Goal: Task Accomplishment & Management: Use online tool/utility

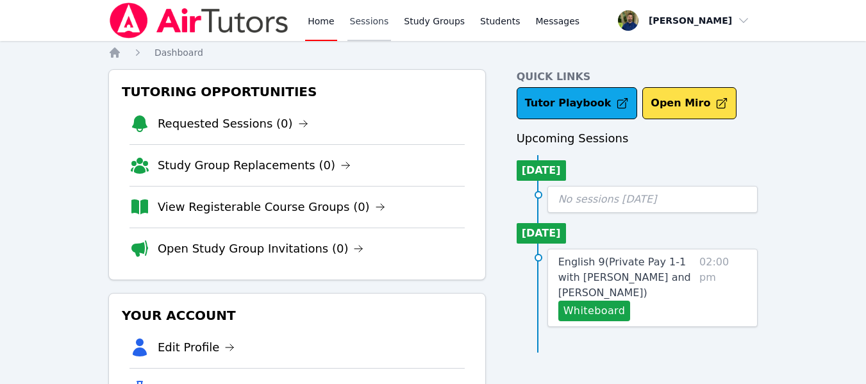
click at [367, 15] on link "Sessions" at bounding box center [369, 20] width 44 height 41
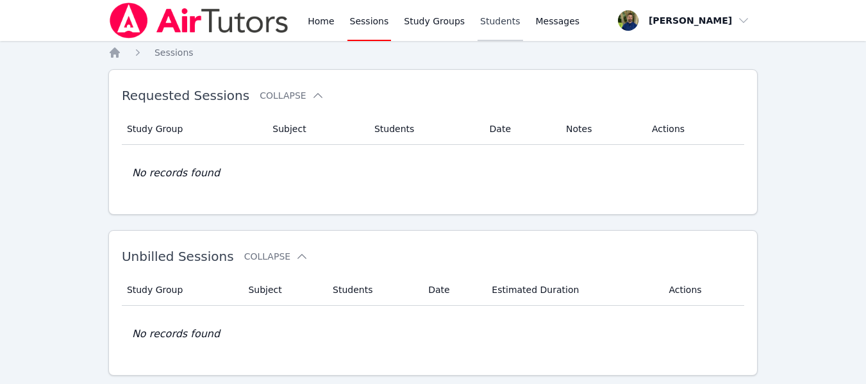
click at [478, 27] on link "Students" at bounding box center [500, 20] width 45 height 41
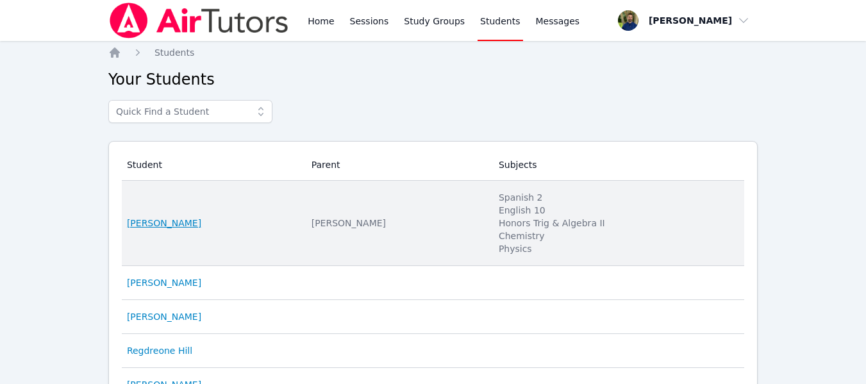
click at [183, 226] on link "[PERSON_NAME]" at bounding box center [164, 223] width 74 height 13
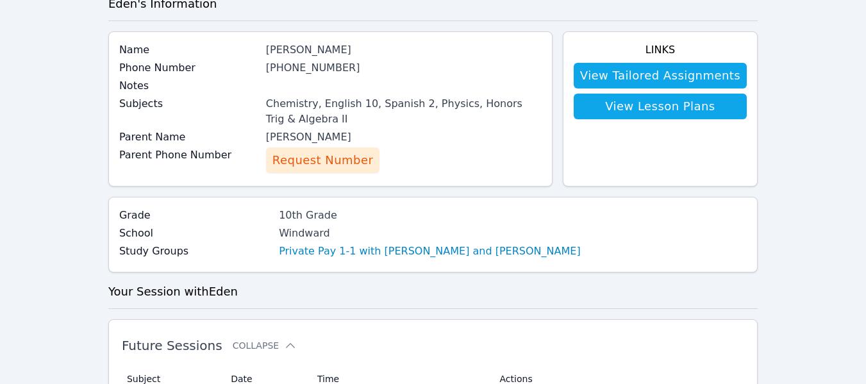
scroll to position [75, 0]
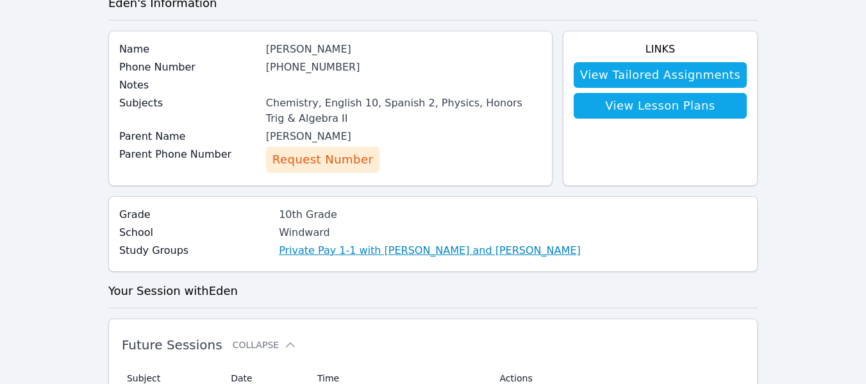
click at [393, 251] on link "Private Pay 1-1 with [PERSON_NAME] and [PERSON_NAME]" at bounding box center [430, 250] width 302 height 15
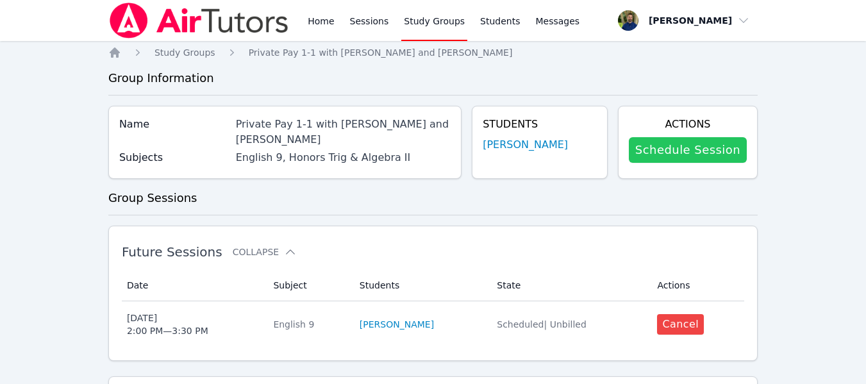
click at [658, 147] on link "Schedule Session" at bounding box center [688, 150] width 118 height 26
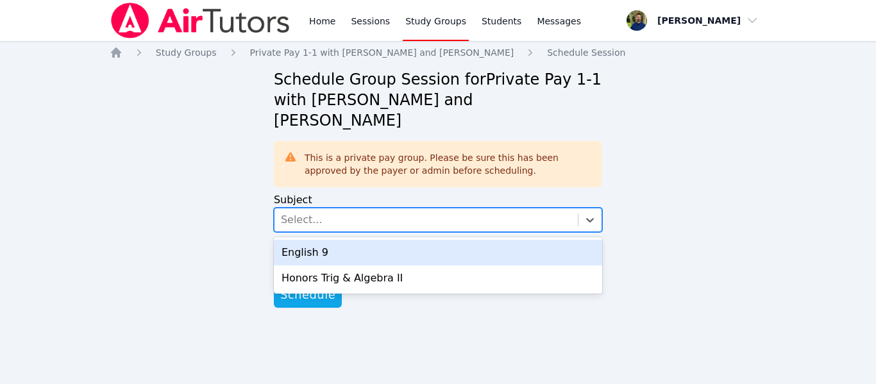
click at [488, 208] on div "Select..." at bounding box center [425, 219] width 303 height 23
click at [415, 240] on div "English 9" at bounding box center [438, 253] width 328 height 26
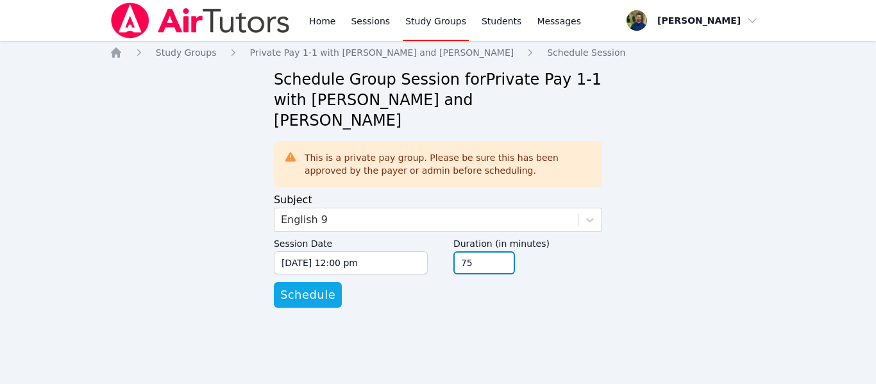
click at [499, 251] on input "75" at bounding box center [484, 262] width 62 height 23
click at [499, 251] on input "90" at bounding box center [484, 262] width 62 height 23
click at [499, 251] on input "105" at bounding box center [484, 262] width 62 height 23
type input "90"
click at [503, 251] on input "90" at bounding box center [484, 262] width 62 height 23
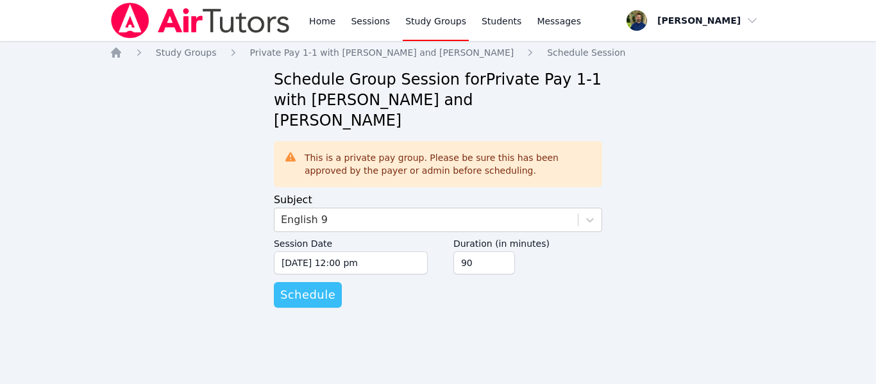
click at [306, 284] on button "Schedule" at bounding box center [308, 295] width 68 height 26
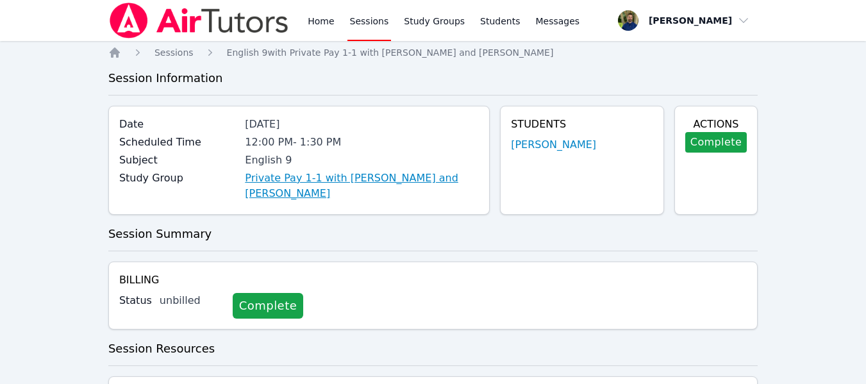
click at [374, 180] on link "Private Pay 1-1 with Eden Rothenberg and Zachary Allen" at bounding box center [362, 186] width 234 height 31
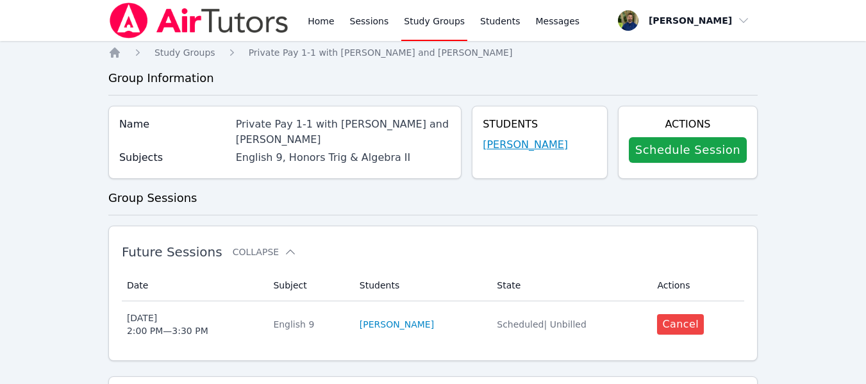
click at [533, 139] on link "[PERSON_NAME]" at bounding box center [525, 144] width 85 height 15
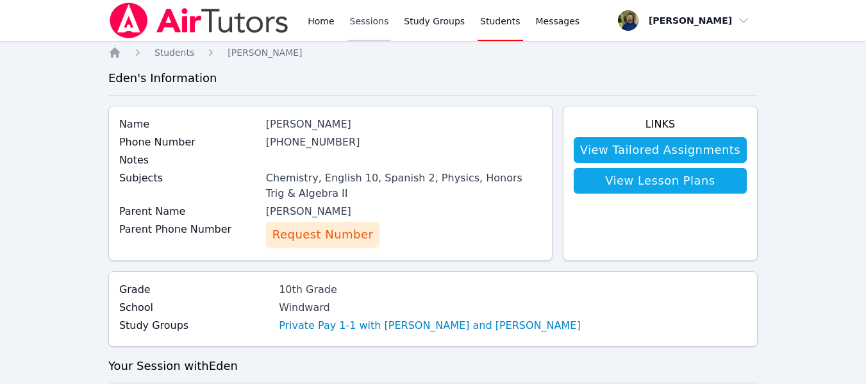
click at [362, 24] on link "Sessions" at bounding box center [369, 20] width 44 height 41
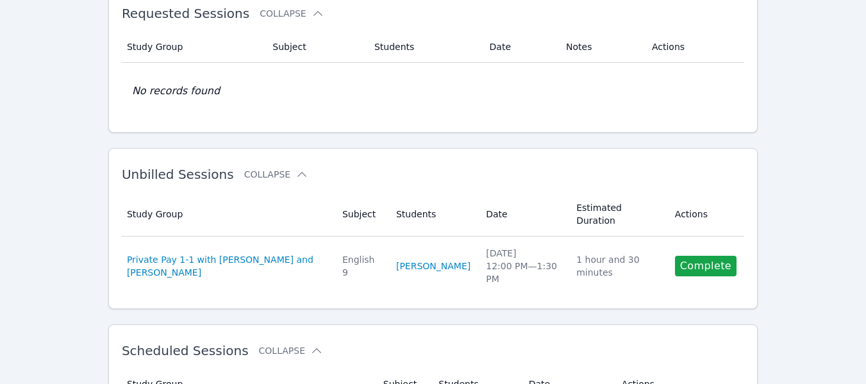
scroll to position [84, 0]
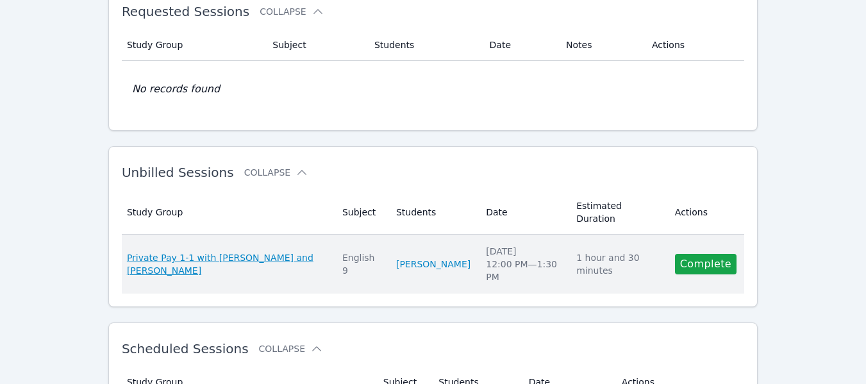
click at [286, 251] on span "Private Pay 1-1 with Eden Rothenberg and Zachary Allen" at bounding box center [227, 264] width 200 height 26
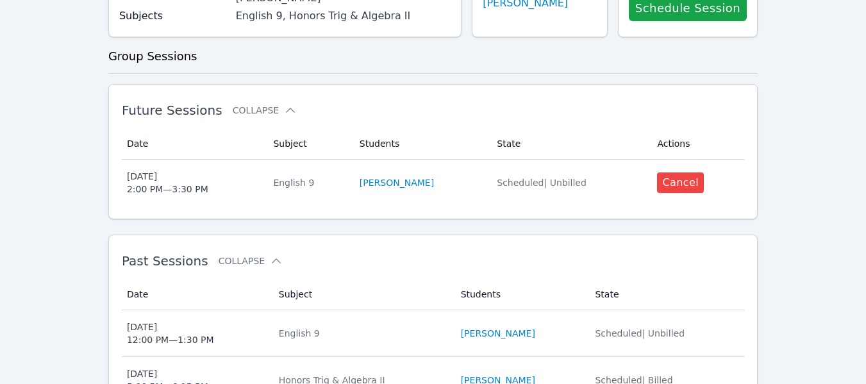
scroll to position [141, 0]
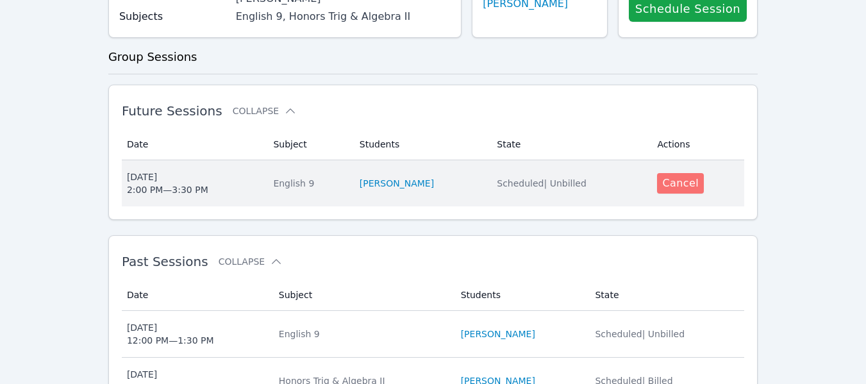
click at [667, 188] on button "Cancel" at bounding box center [680, 183] width 47 height 21
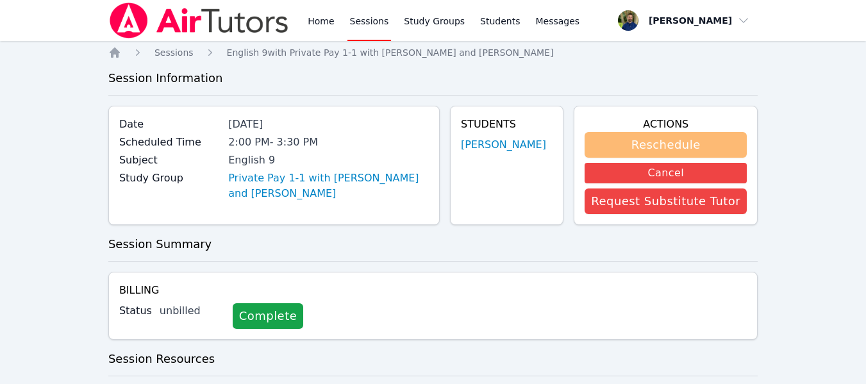
click at [637, 147] on button "Reschedule" at bounding box center [666, 145] width 162 height 26
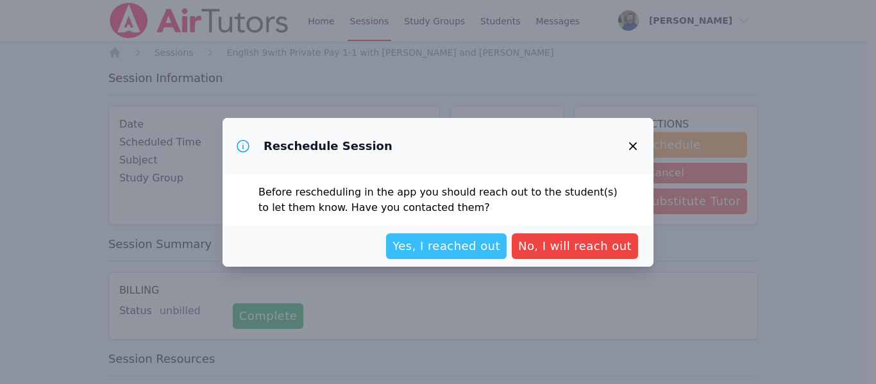
click at [476, 251] on span "Yes, I reached out" at bounding box center [446, 246] width 108 height 18
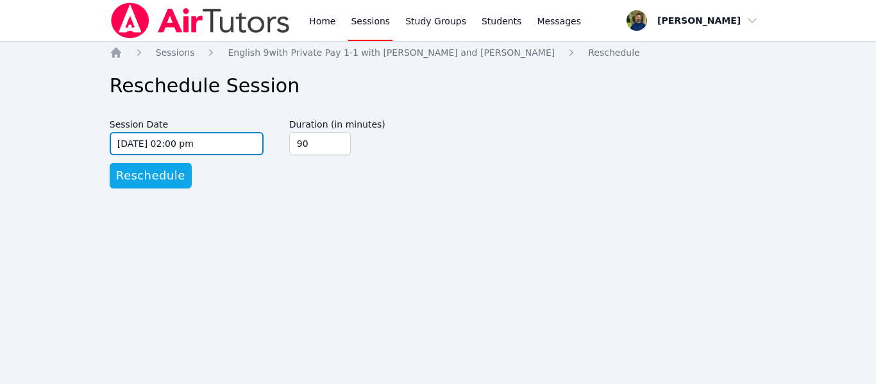
click at [251, 137] on input "08/29/2025 02:00 pm" at bounding box center [187, 143] width 154 height 23
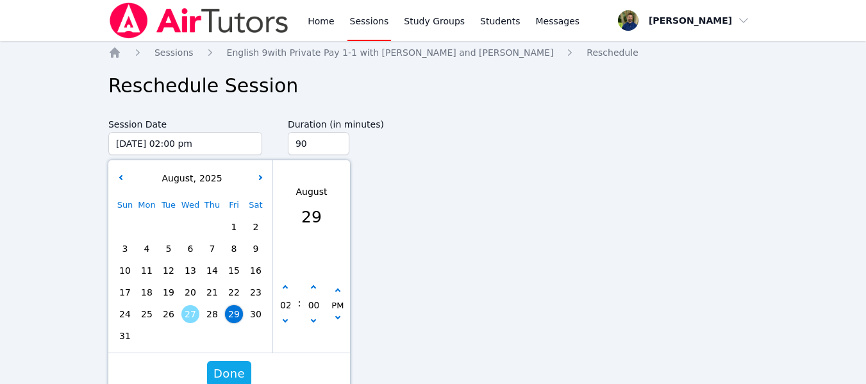
click at [188, 311] on span "27" at bounding box center [190, 314] width 18 height 18
click at [283, 285] on button "button" at bounding box center [285, 287] width 13 height 13
type input "08/27/2025 03:00 pm"
type input "03"
click at [283, 285] on button "button" at bounding box center [285, 287] width 13 height 13
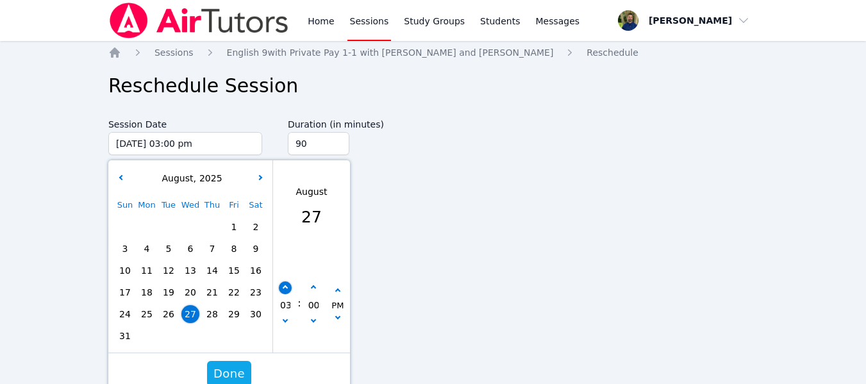
type input "08/27/2025 04:00 pm"
type input "04"
click at [283, 285] on button "button" at bounding box center [285, 287] width 13 height 13
type input "08/27/2025 05:00 pm"
type input "05"
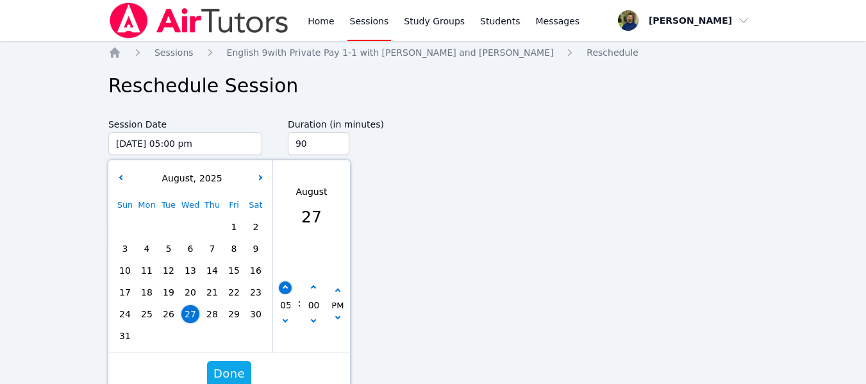
click at [283, 285] on button "button" at bounding box center [285, 287] width 13 height 13
type input "08/27/2025 06:00 pm"
type input "06"
click at [283, 285] on button "button" at bounding box center [285, 287] width 13 height 13
type input "08/27/2025 07:00 pm"
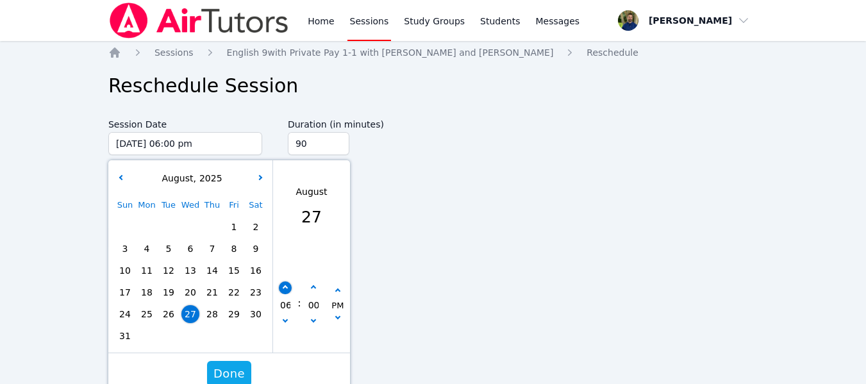
type input "07"
click at [311, 285] on button "button" at bounding box center [313, 287] width 13 height 13
type input "08/27/2025 07:05 pm"
type input "05"
click at [311, 285] on button "button" at bounding box center [313, 287] width 13 height 13
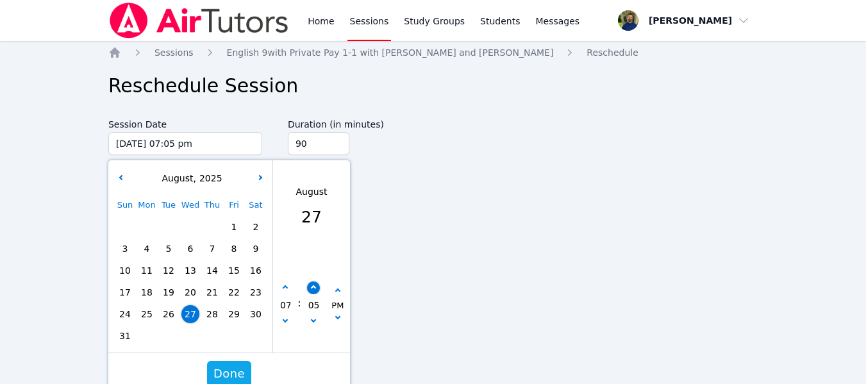
type input "08/27/2025 07:10 pm"
type input "10"
click at [311, 285] on button "button" at bounding box center [313, 287] width 13 height 13
type input "08/27/2025 07:15 pm"
type input "15"
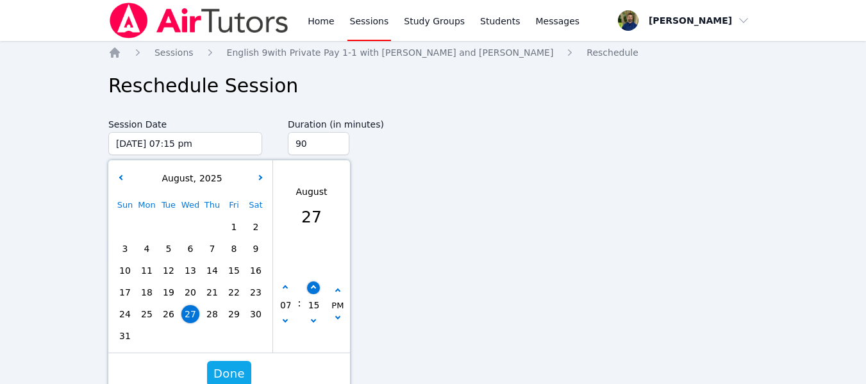
click at [311, 285] on button "button" at bounding box center [313, 287] width 13 height 13
type input "08/27/2025 07:20 pm"
type input "20"
click at [233, 371] on span "Done" at bounding box center [228, 374] width 31 height 18
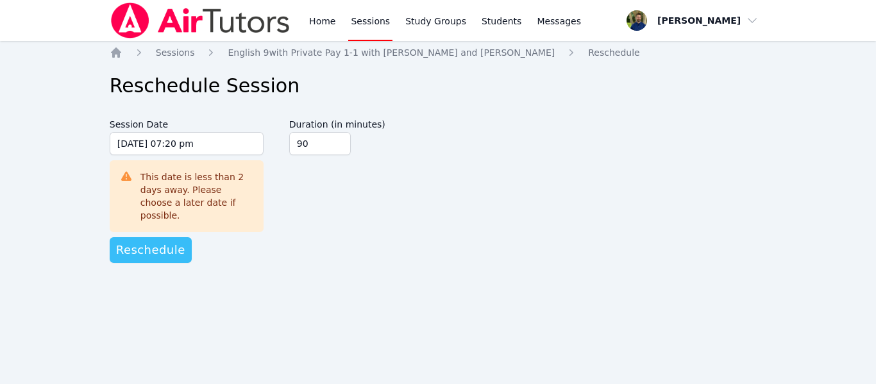
click at [149, 244] on span "Reschedule" at bounding box center [150, 250] width 69 height 18
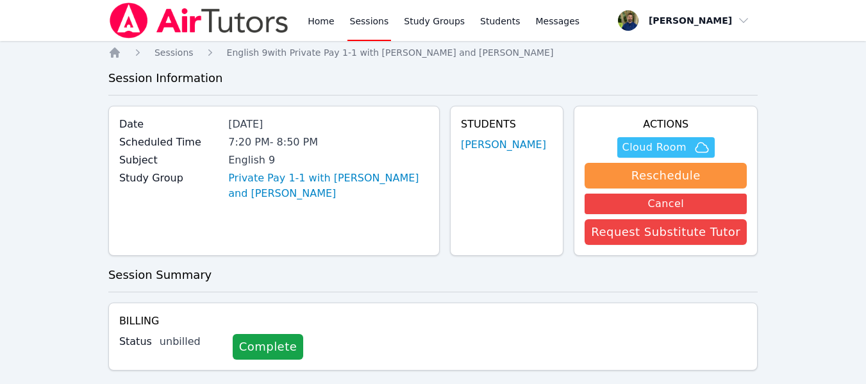
click at [658, 153] on span "Cloud Room" at bounding box center [654, 147] width 64 height 15
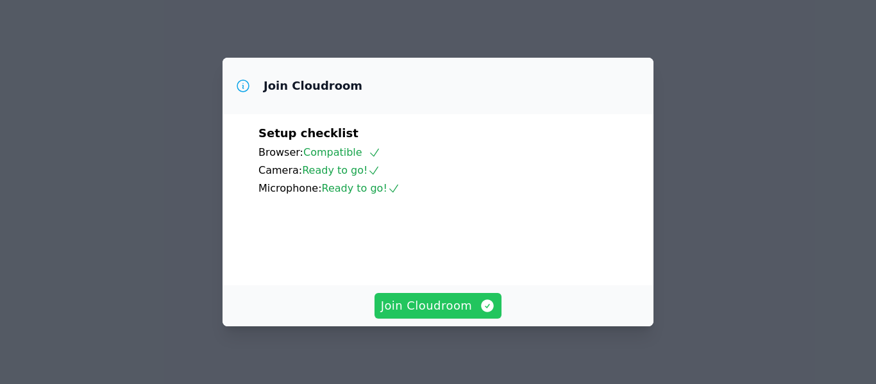
click at [411, 302] on span "Join Cloudroom" at bounding box center [438, 306] width 115 height 18
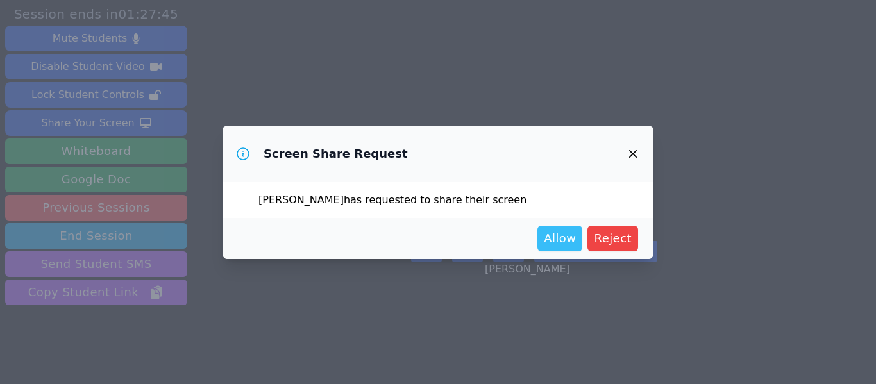
click at [565, 240] on span "Allow" at bounding box center [560, 238] width 32 height 18
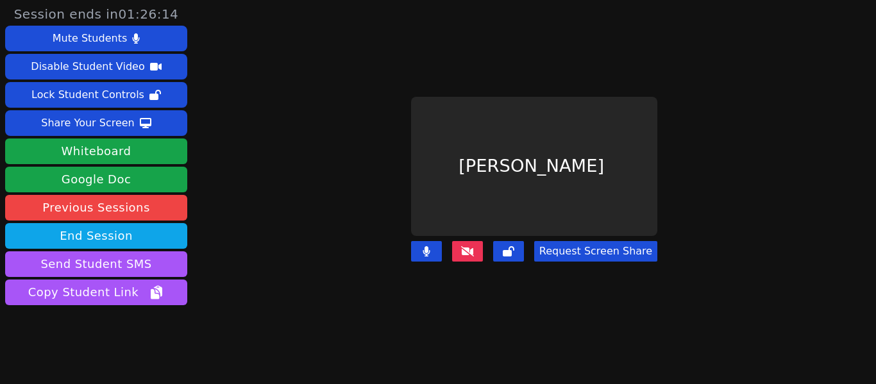
click at [595, 241] on button "Request Screen Share" at bounding box center [595, 251] width 123 height 21
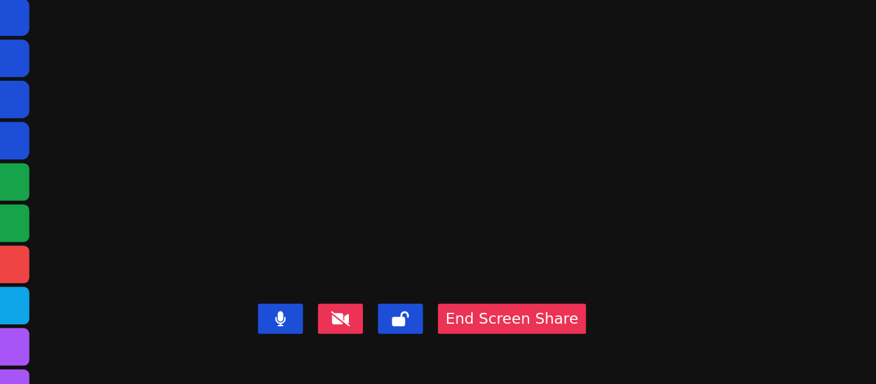
click at [454, 103] on video at bounding box center [456, 166] width 192 height 126
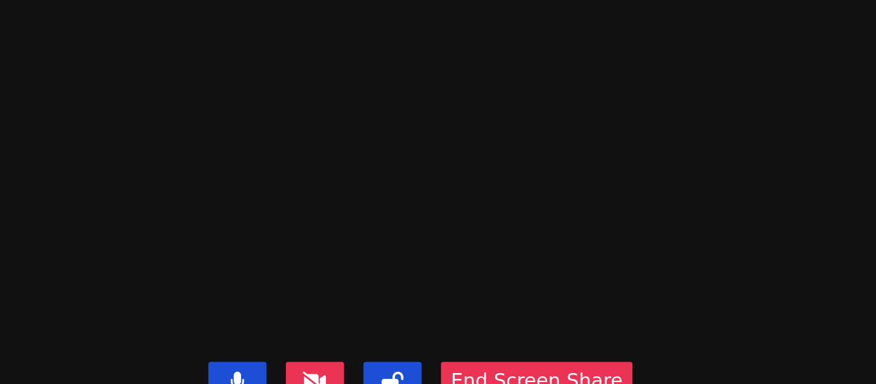
click at [478, 119] on video at bounding box center [456, 166] width 192 height 126
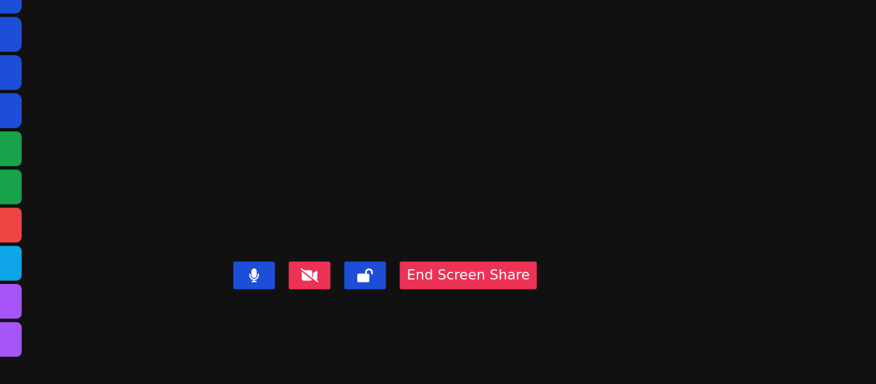
scroll to position [31, 0]
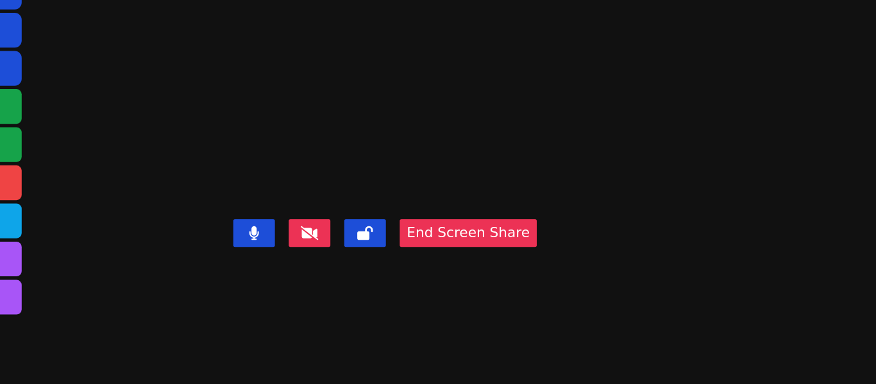
drag, startPoint x: 657, startPoint y: 231, endPoint x: 426, endPoint y: 156, distance: 243.3
click at [426, 156] on video at bounding box center [456, 135] width 192 height 126
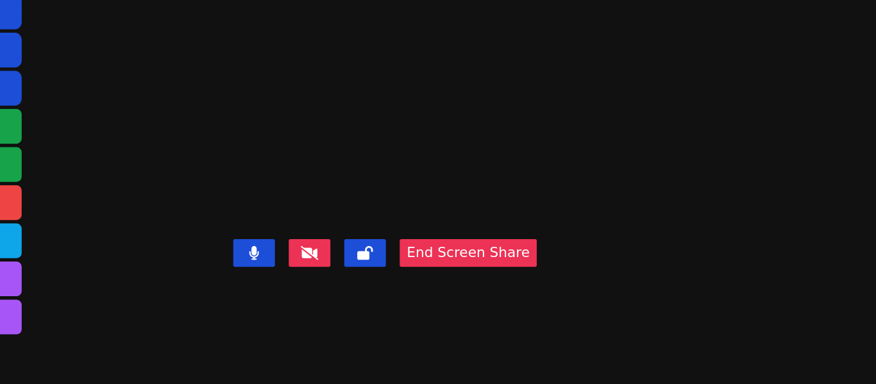
scroll to position [19, 0]
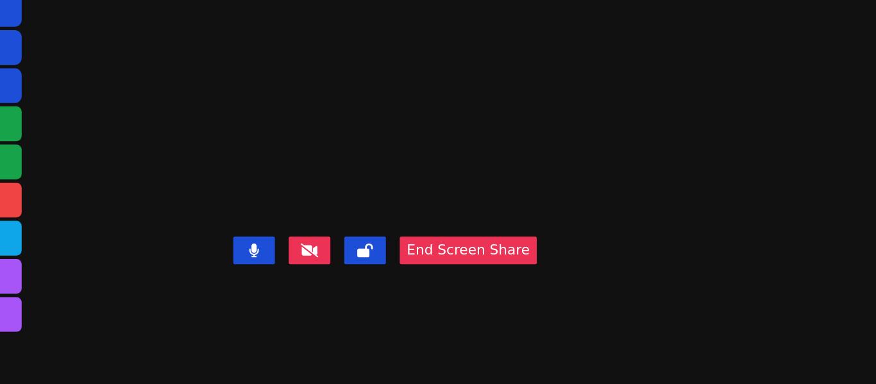
click at [360, 210] on video at bounding box center [456, 148] width 192 height 126
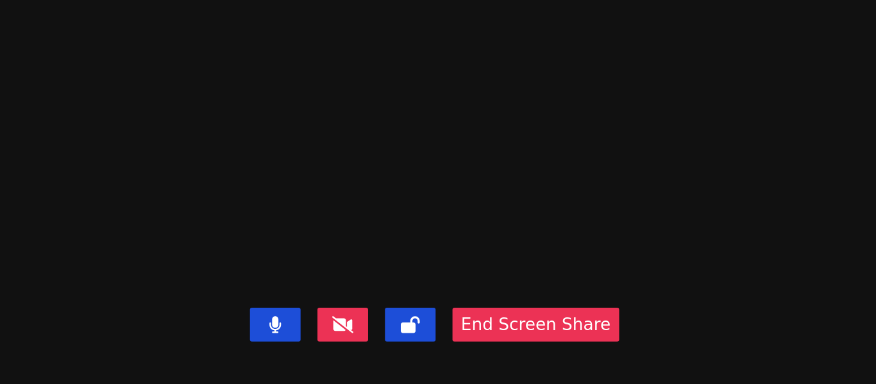
scroll to position [31, 0]
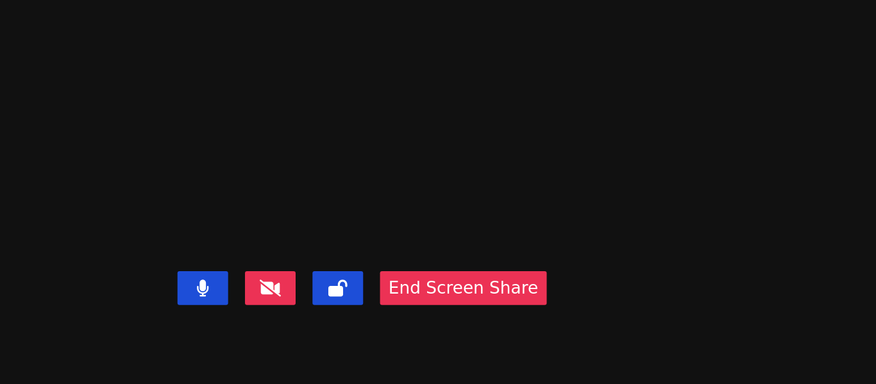
click at [552, 126] on video at bounding box center [456, 135] width 192 height 126
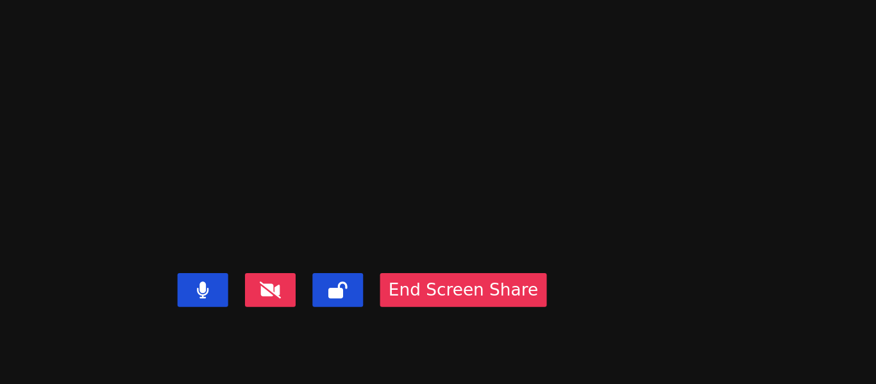
click at [449, 198] on video at bounding box center [456, 135] width 192 height 126
click at [397, 198] on video at bounding box center [456, 135] width 192 height 126
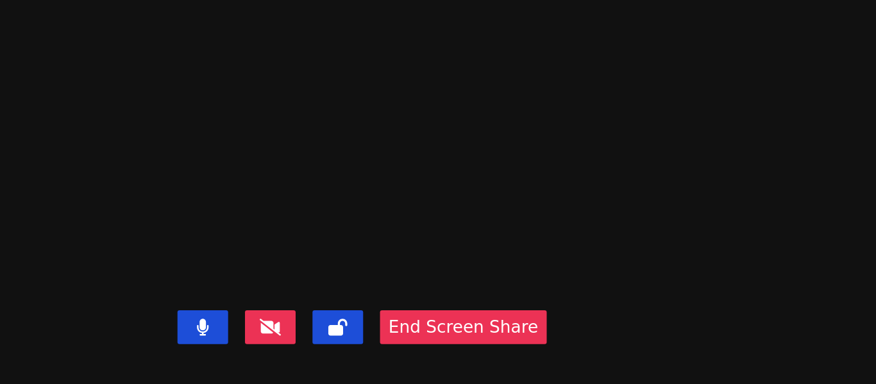
scroll to position [8, 0]
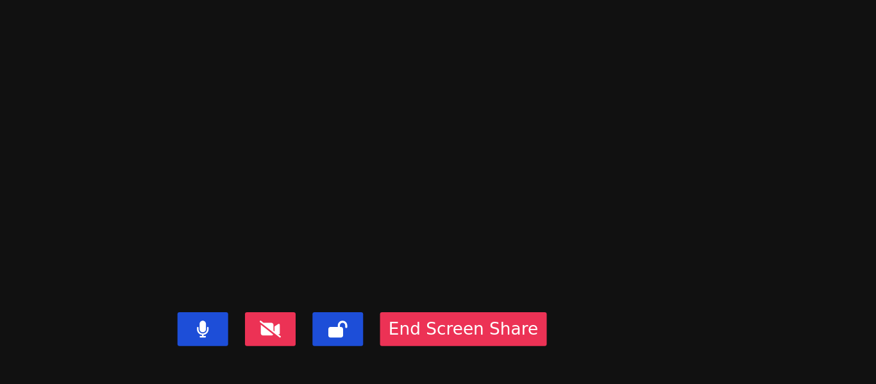
click at [360, 96] on video at bounding box center [456, 159] width 192 height 126
click at [378, 96] on video at bounding box center [456, 159] width 192 height 126
click at [366, 96] on video at bounding box center [456, 159] width 192 height 126
click at [372, 96] on video at bounding box center [456, 159] width 192 height 126
click at [374, 96] on video at bounding box center [456, 159] width 192 height 126
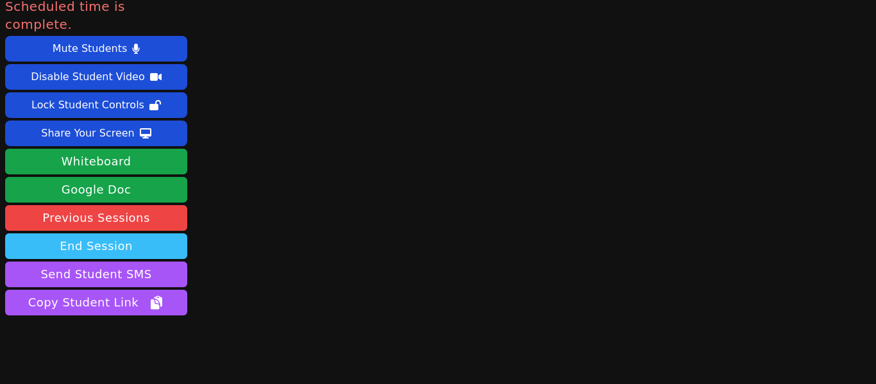
click at [85, 233] on button "End Session" at bounding box center [96, 246] width 182 height 26
